Goal: Information Seeking & Learning: Learn about a topic

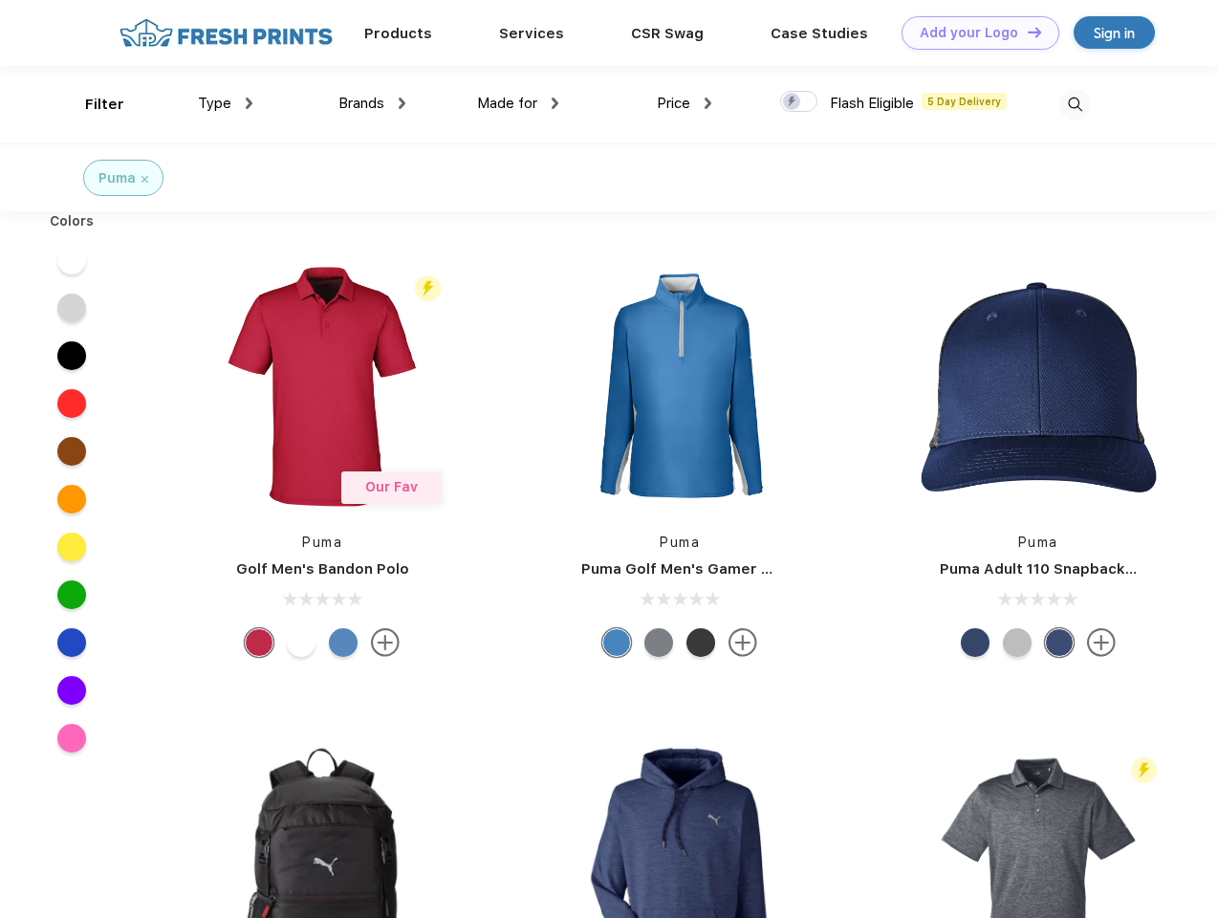
scroll to position [1, 0]
click at [973, 33] on link "Add your Logo Design Tool" at bounding box center [981, 32] width 158 height 33
click at [0, 0] on div "Design Tool" at bounding box center [0, 0] width 0 height 0
click at [1026, 32] on link "Add your Logo Design Tool" at bounding box center [981, 32] width 158 height 33
click at [92, 104] on div "Filter" at bounding box center [104, 105] width 39 height 22
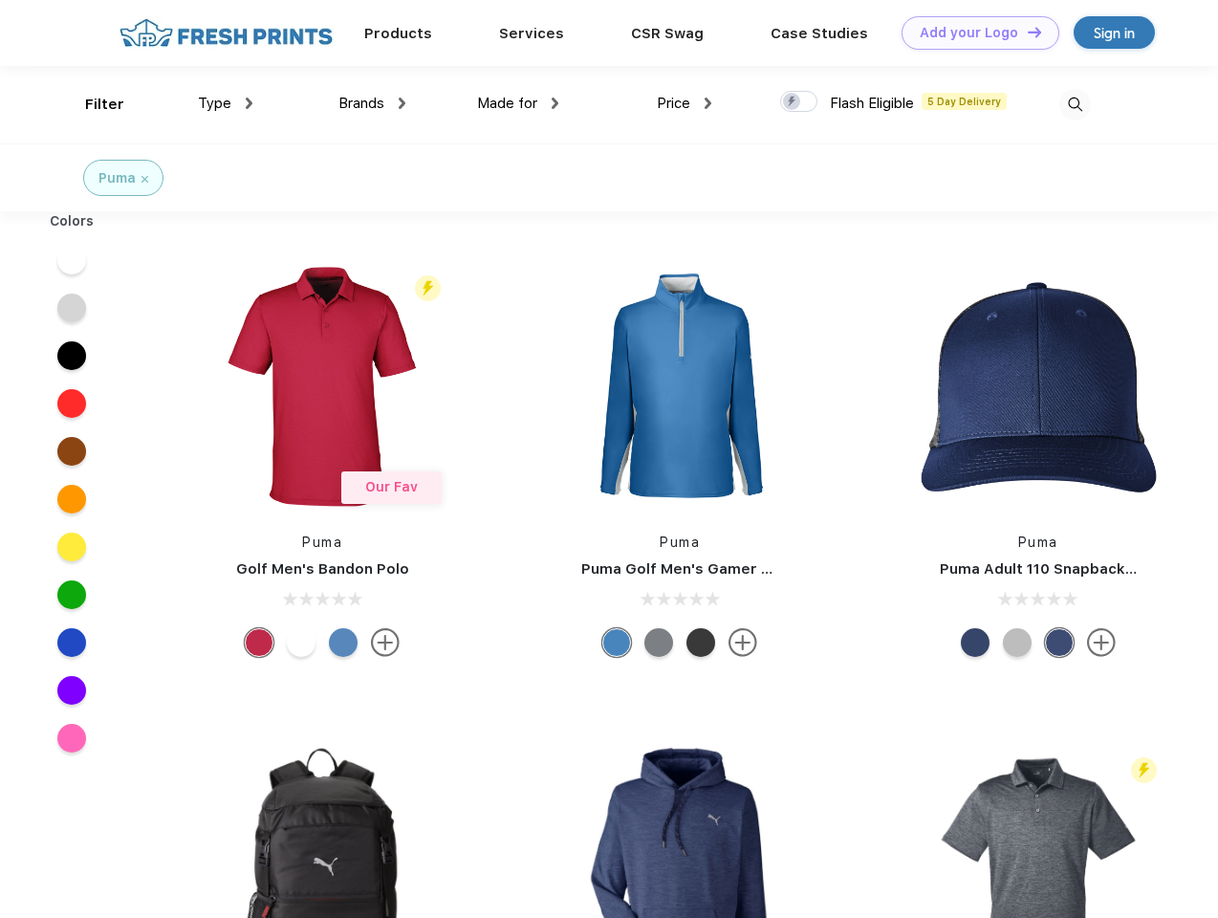
click at [226, 103] on span "Type" at bounding box center [214, 103] width 33 height 17
click at [372, 103] on span "Brands" at bounding box center [361, 103] width 46 height 17
click at [518, 103] on span "Made for" at bounding box center [507, 103] width 60 height 17
click at [685, 103] on span "Price" at bounding box center [673, 103] width 33 height 17
click at [799, 102] on div at bounding box center [798, 101] width 37 height 21
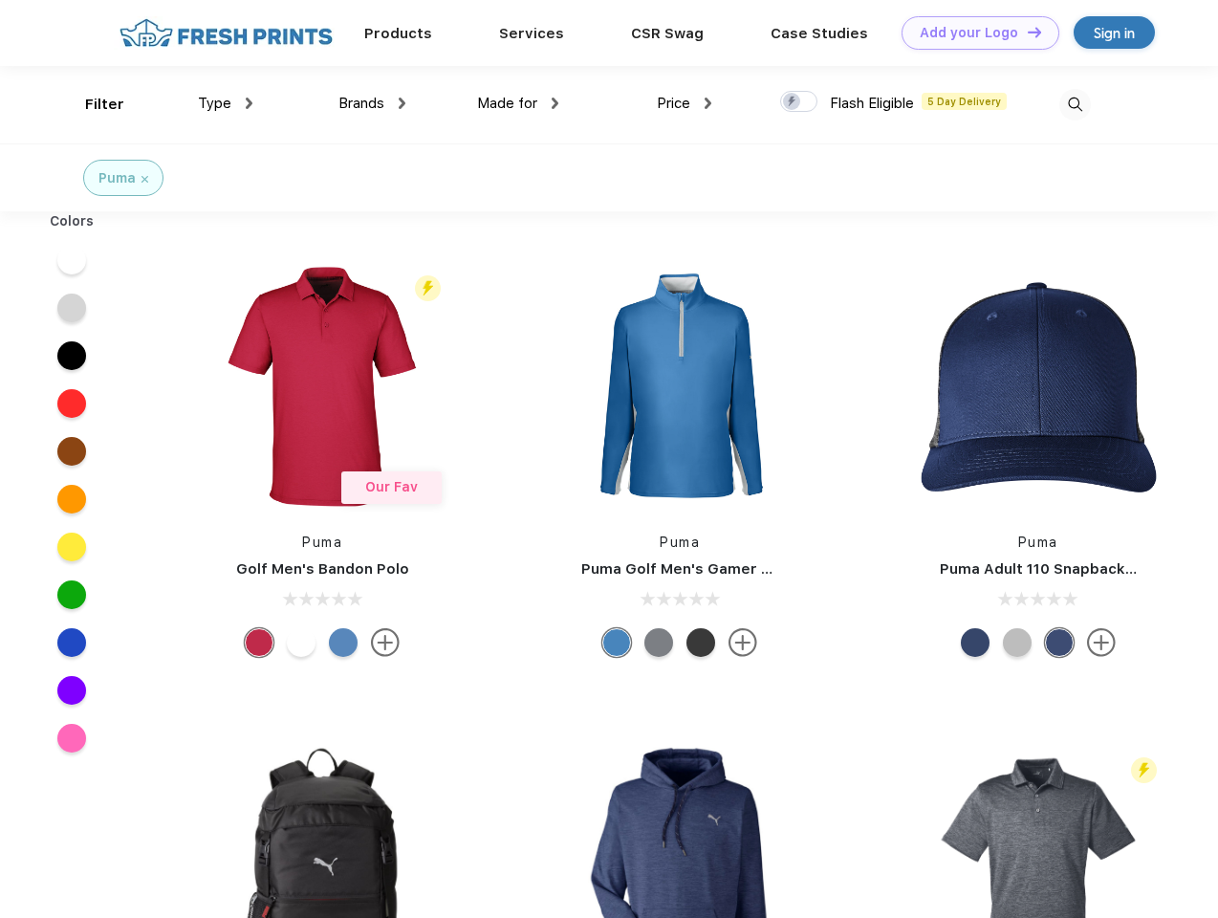
click at [793, 102] on input "checkbox" at bounding box center [786, 96] width 12 height 12
click at [1075, 104] on img at bounding box center [1075, 105] width 32 height 32
